Goal: Use online tool/utility: Utilize a website feature to perform a specific function

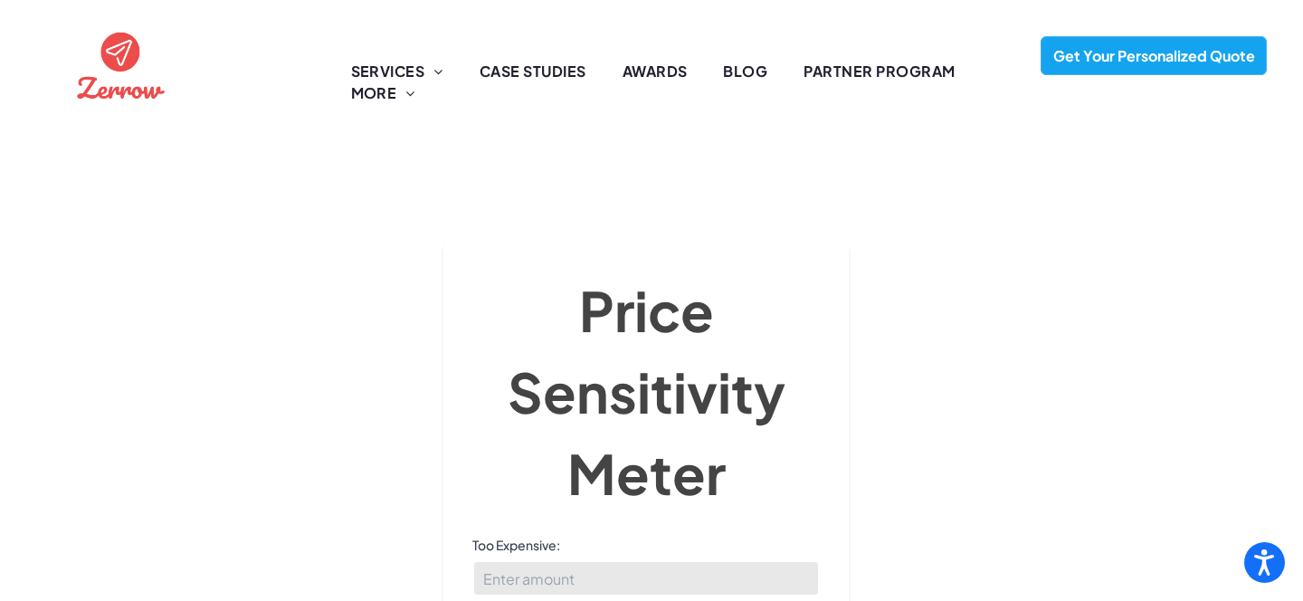
scroll to position [173, 0]
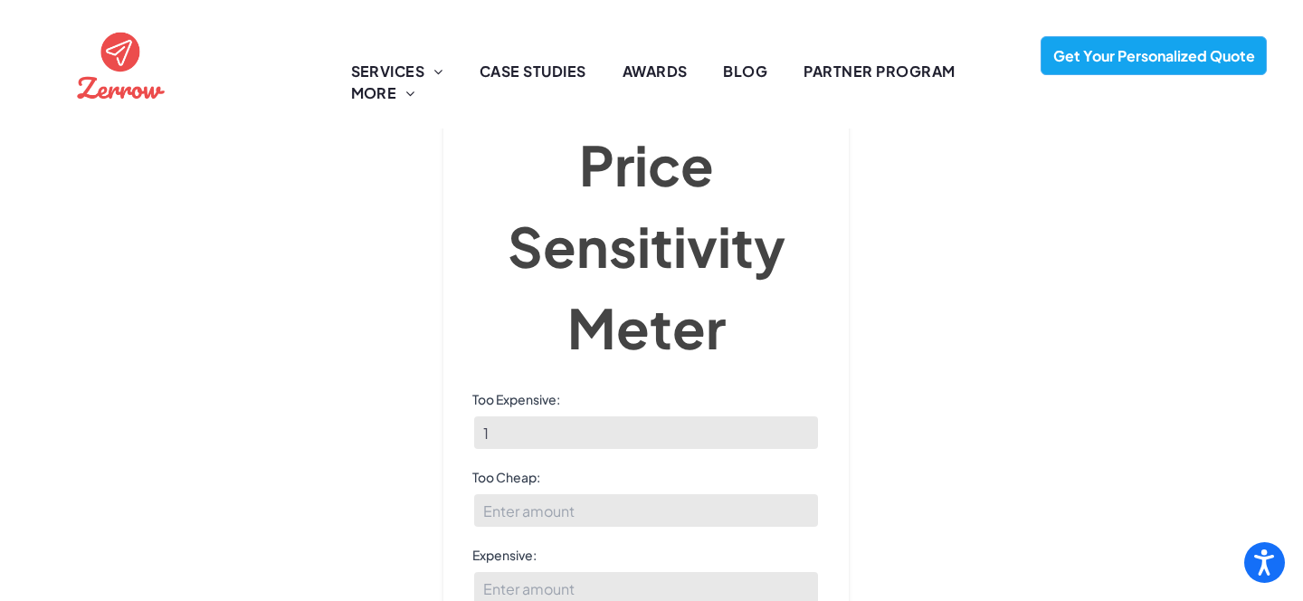
type input "1"
click at [803, 415] on input "1" at bounding box center [646, 433] width 348 height 36
click at [766, 415] on input "1" at bounding box center [646, 433] width 348 height 36
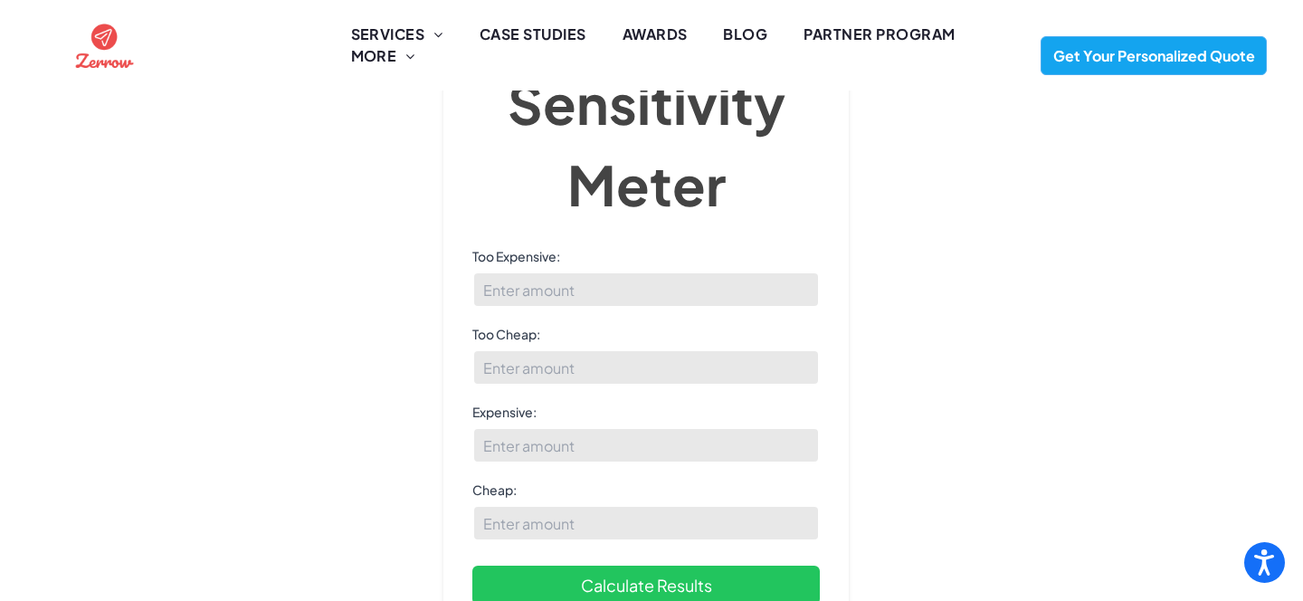
scroll to position [135, 0]
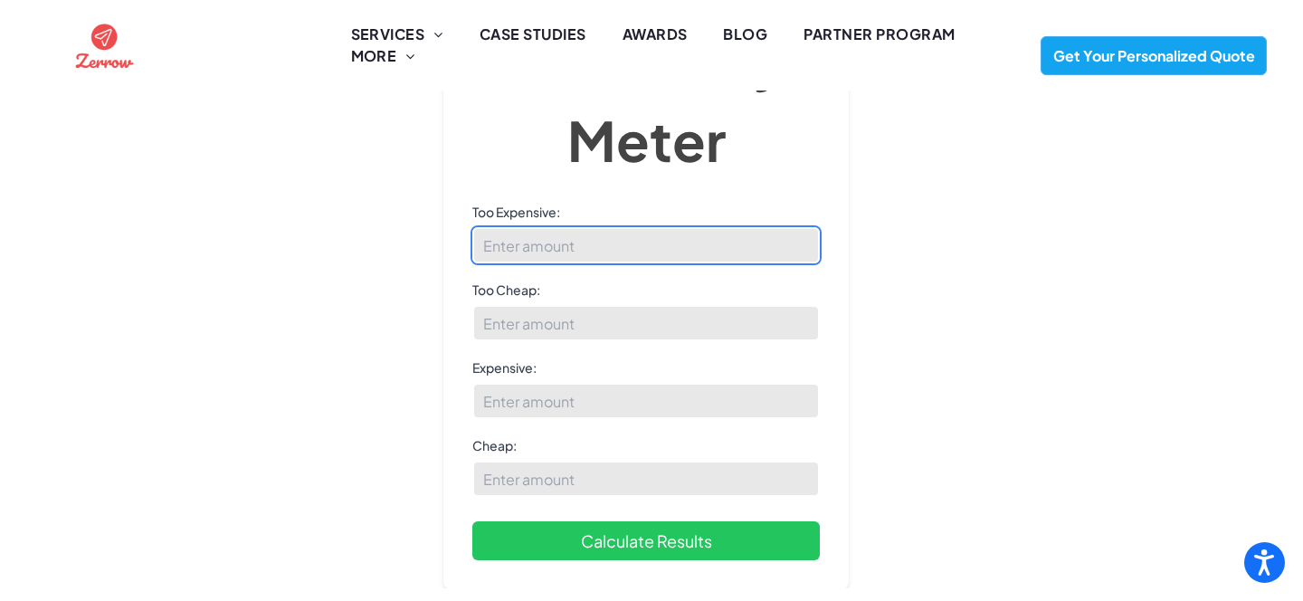
type input "1"
type input "100"
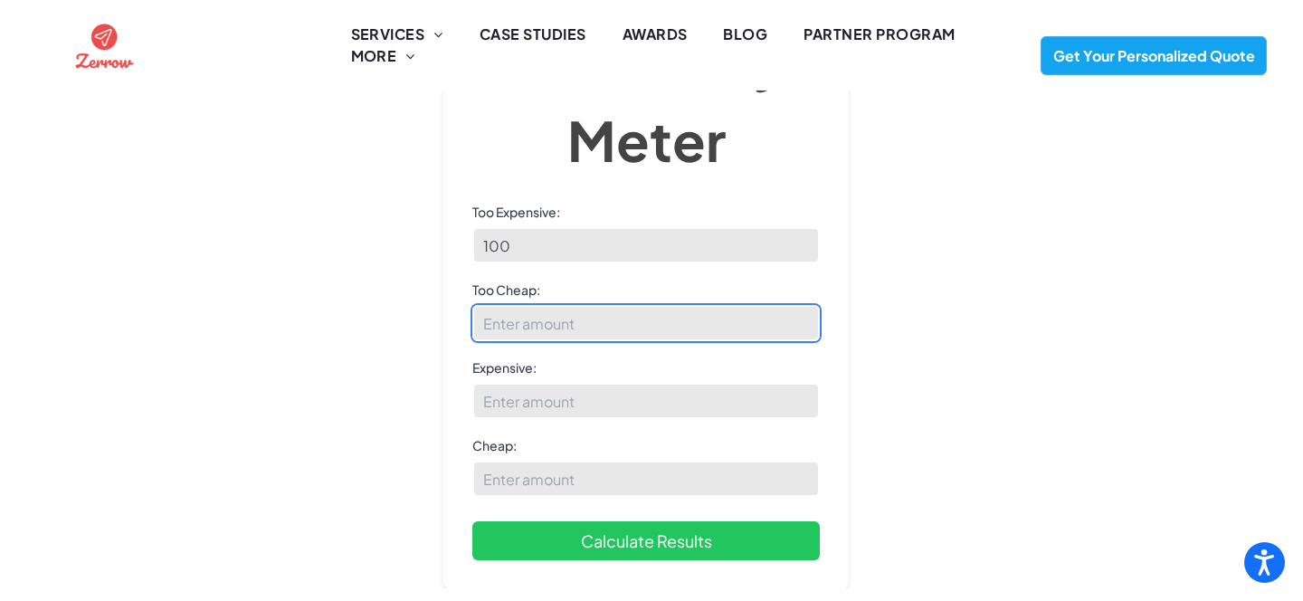
click at [641, 318] on input "Too Cheap:" at bounding box center [646, 323] width 348 height 36
type input "20"
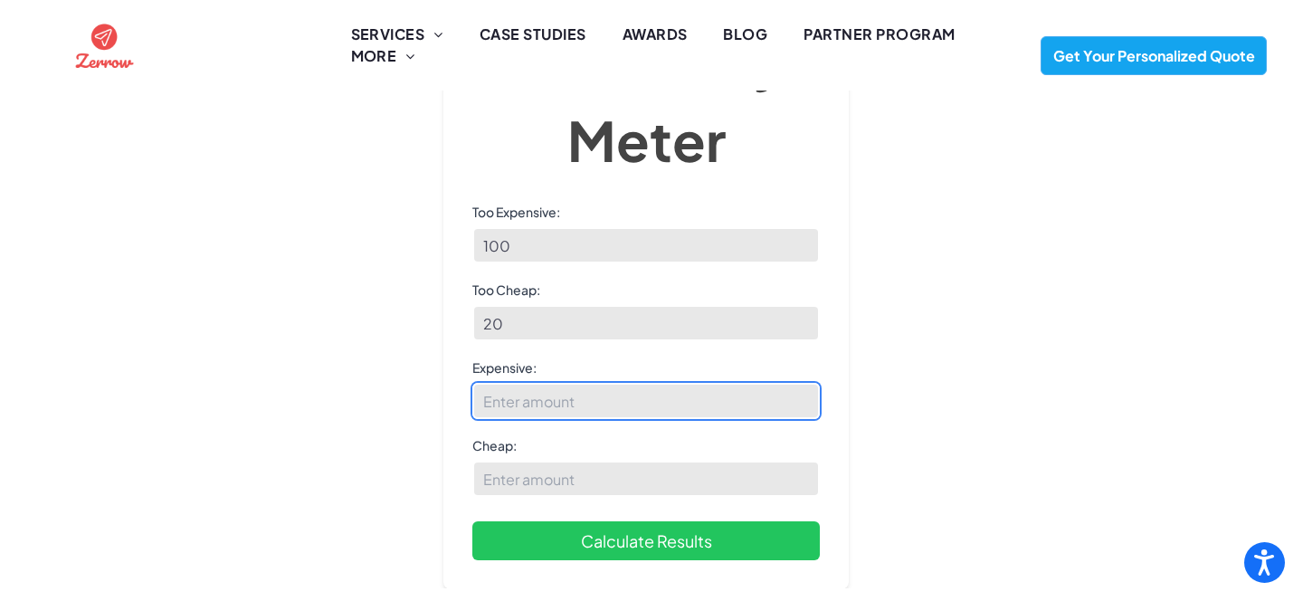
click at [612, 396] on input "Expensive:" at bounding box center [646, 401] width 348 height 36
type input "70"
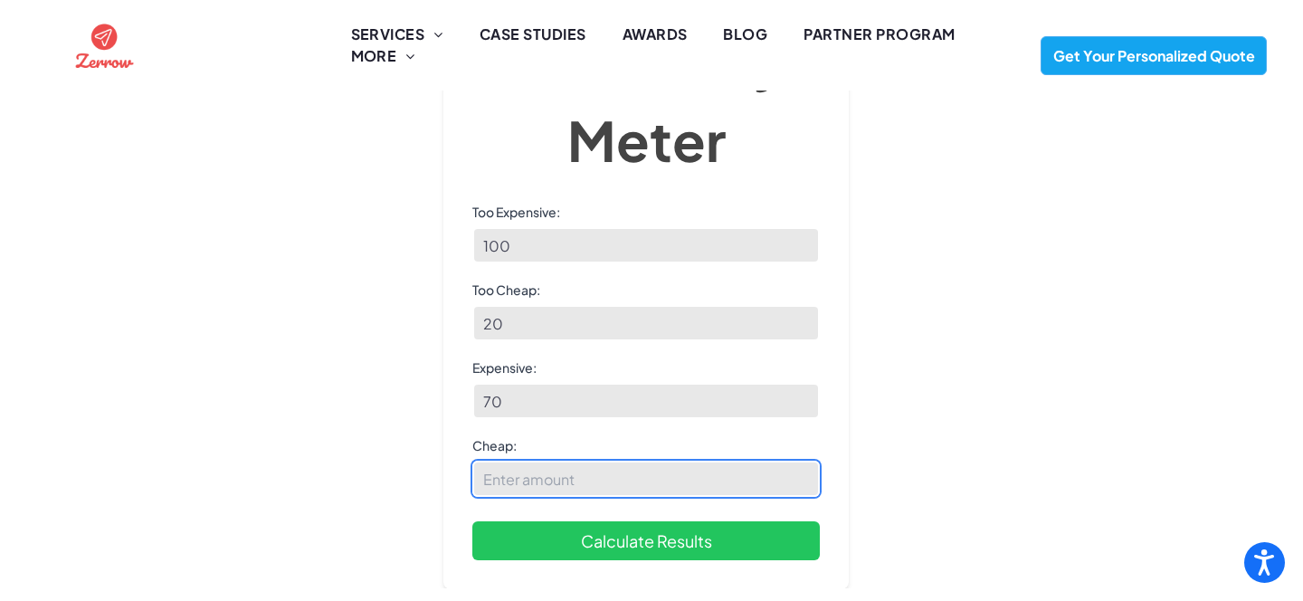
click at [593, 489] on input "Cheap:" at bounding box center [646, 479] width 348 height 36
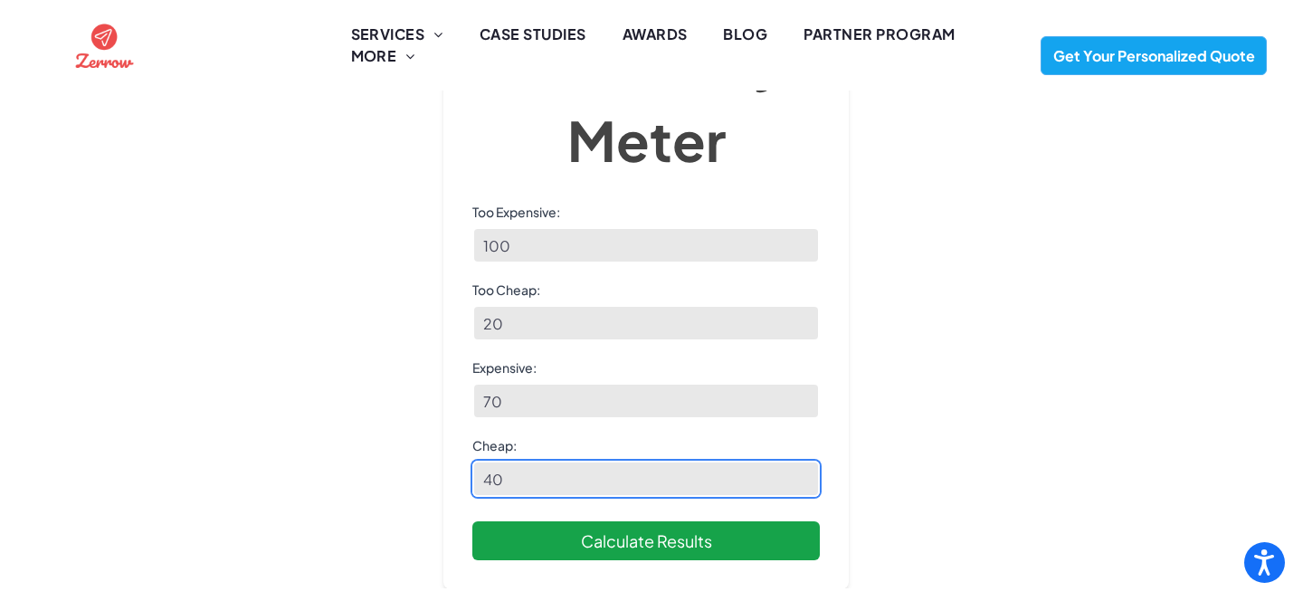
type input "40"
click at [646, 546] on button "Calculate Results" at bounding box center [646, 540] width 348 height 39
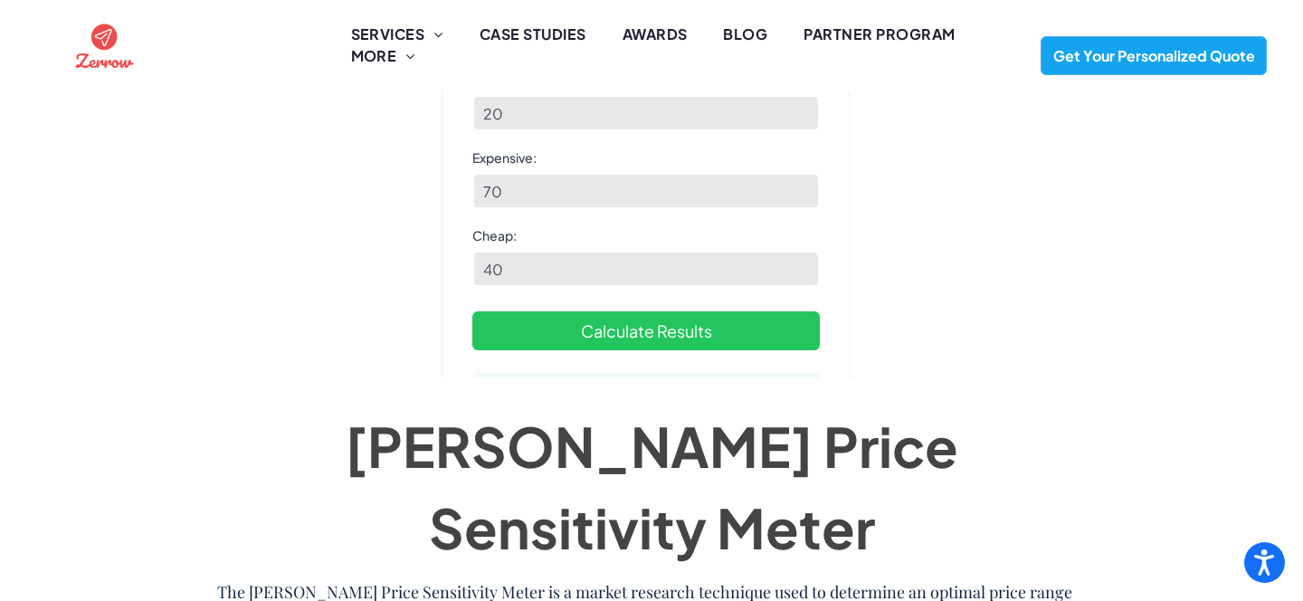
scroll to position [329, 0]
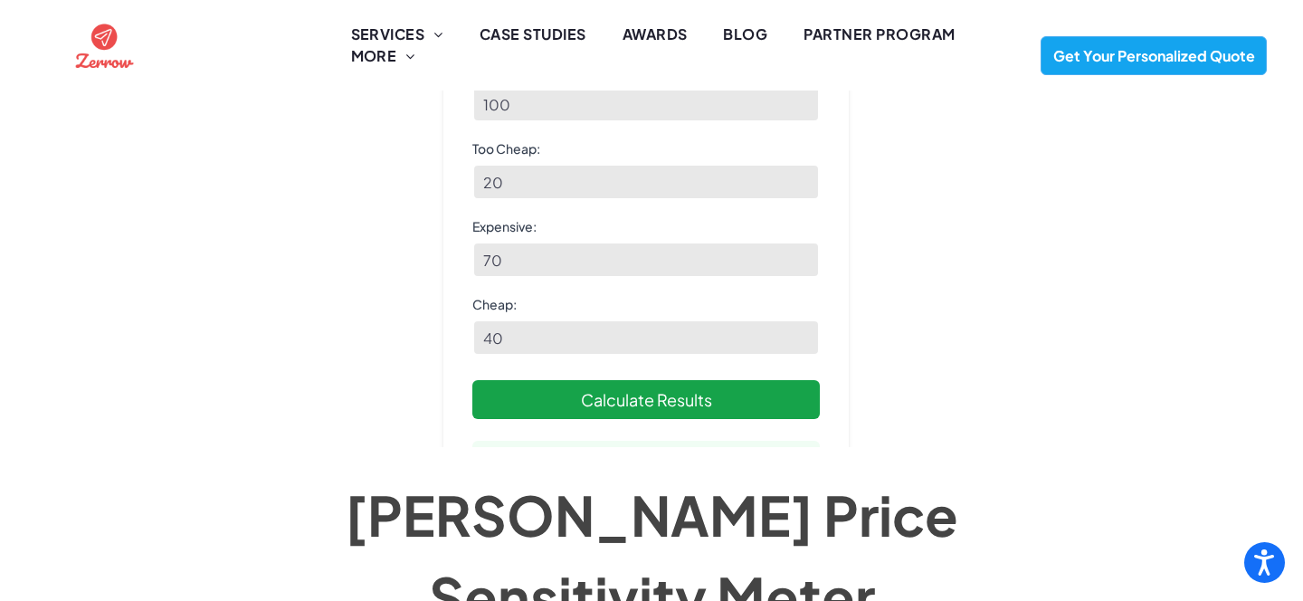
click at [693, 380] on button "Calculate Results" at bounding box center [646, 399] width 348 height 39
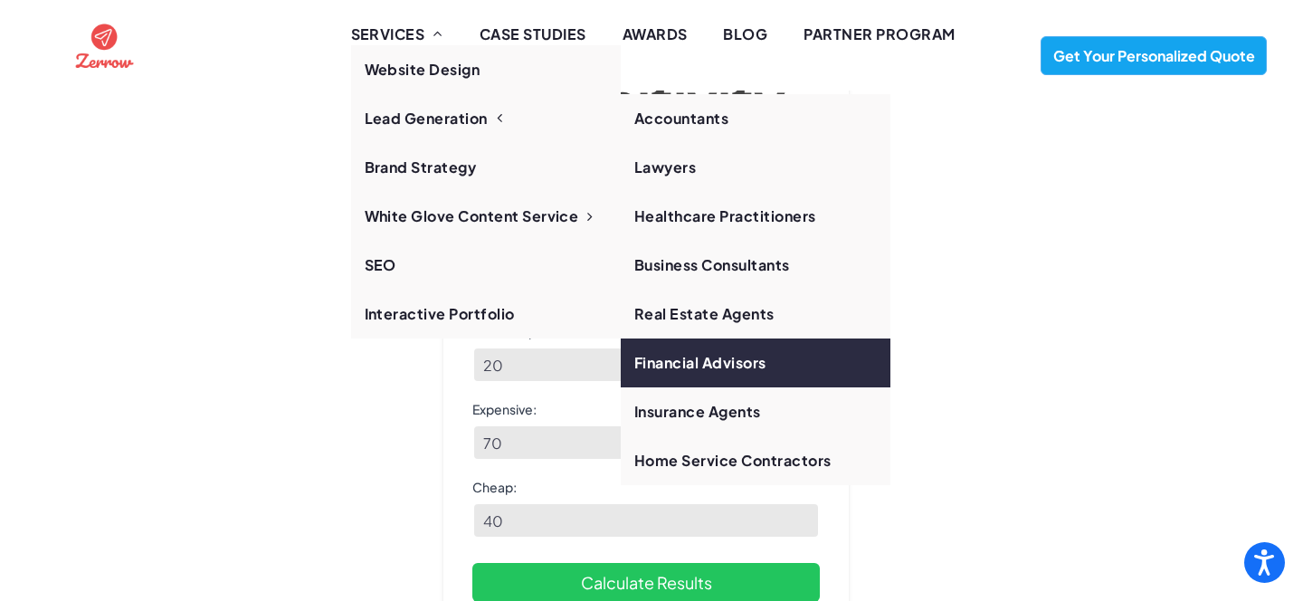
scroll to position [0, 0]
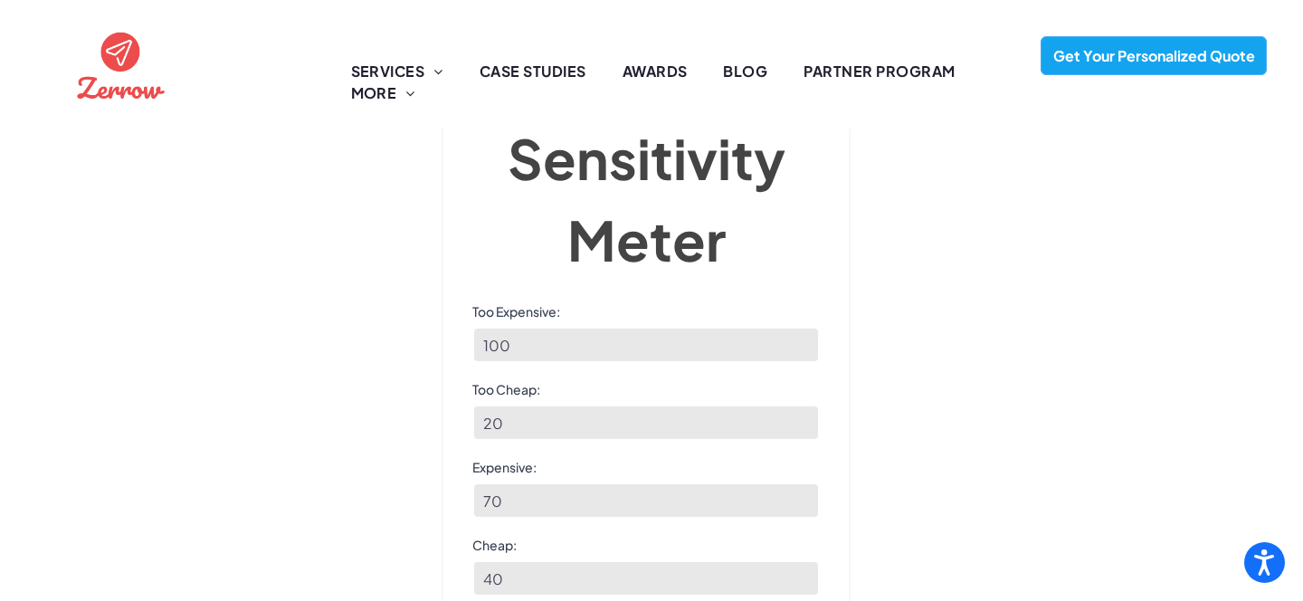
click at [1019, 281] on div "[PERSON_NAME] Price Sensitivity Meter Price Sensitivity Meter Too Expensive: 10…" at bounding box center [651, 224] width 1231 height 614
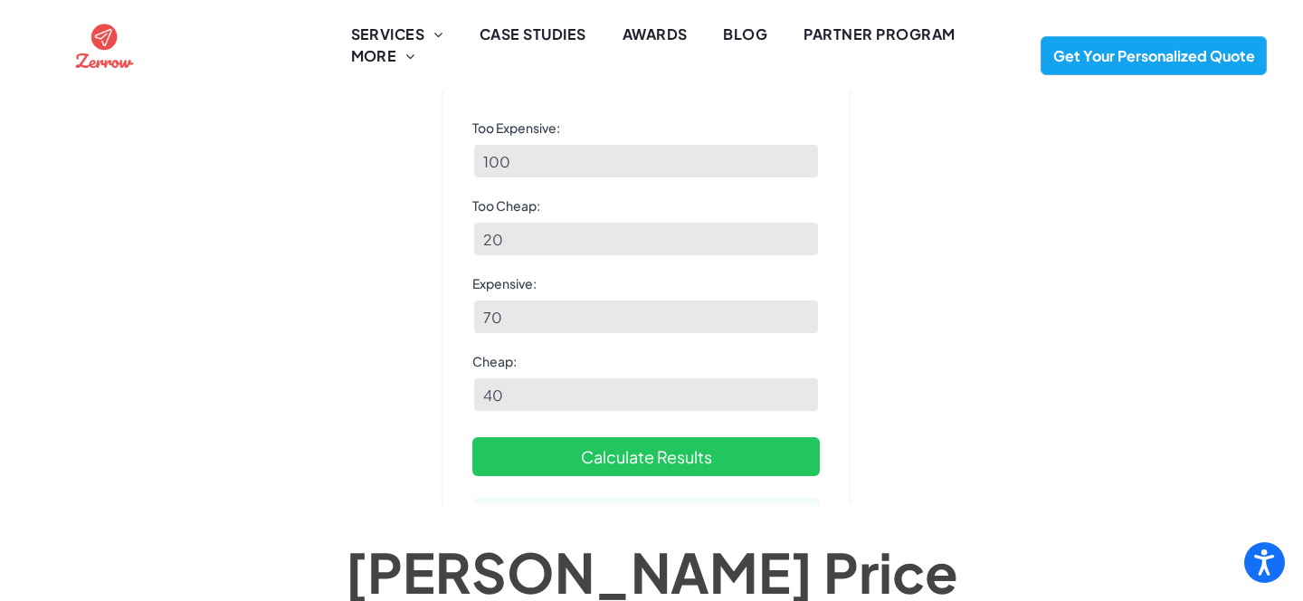
scroll to position [307, 0]
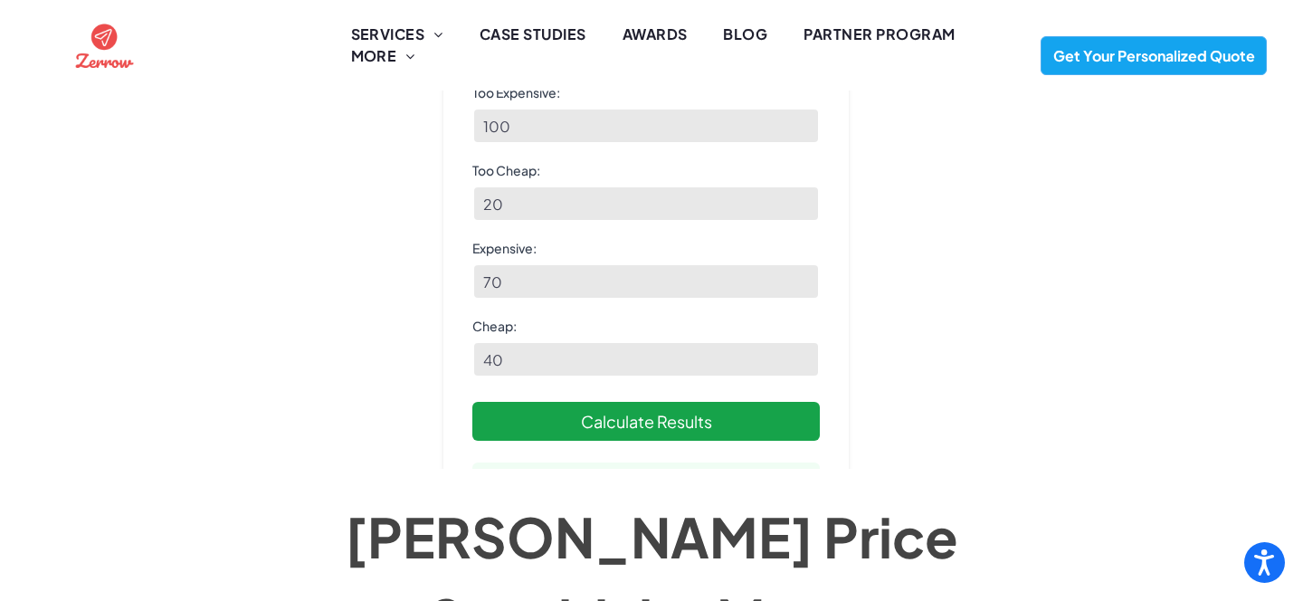
click at [670, 402] on button "Calculate Results" at bounding box center [646, 421] width 348 height 39
click at [617, 402] on button "Calculate Results" at bounding box center [646, 421] width 348 height 39
